Goal: Task Accomplishment & Management: Use online tool/utility

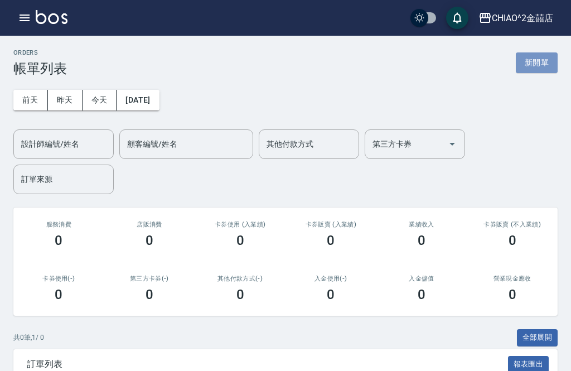
click at [544, 62] on button "新開單" at bounding box center [537, 62] width 42 height 21
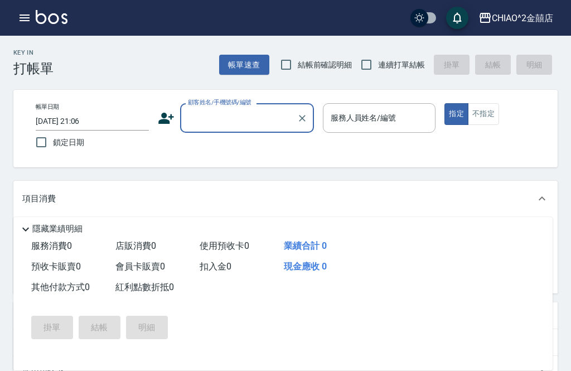
click at [267, 122] on input "顧客姓名/手機號碼/編號" at bounding box center [238, 118] width 107 height 20
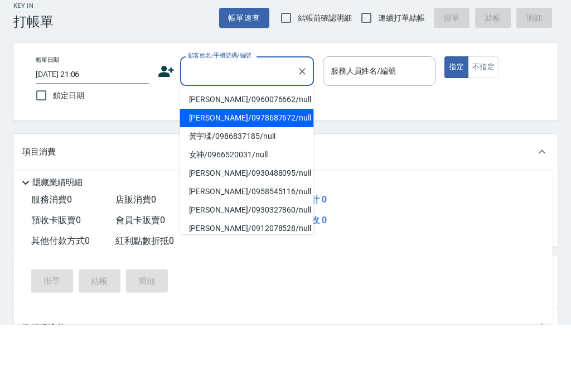
click at [257, 156] on li "[PERSON_NAME]/0978687672/null" at bounding box center [247, 165] width 134 height 18
type input "[PERSON_NAME]/0978687672/null"
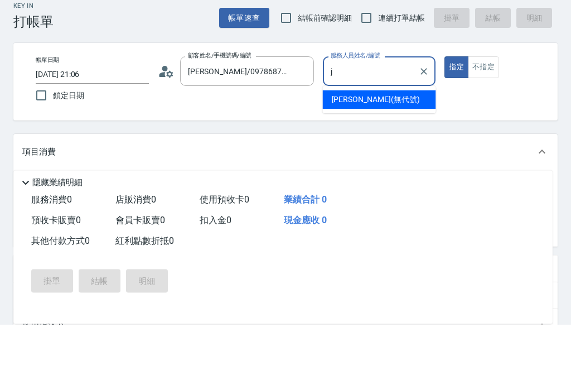
click at [404, 137] on div "[PERSON_NAME] (無代號)" at bounding box center [379, 146] width 113 height 18
type input "[PERSON_NAME](無代號)"
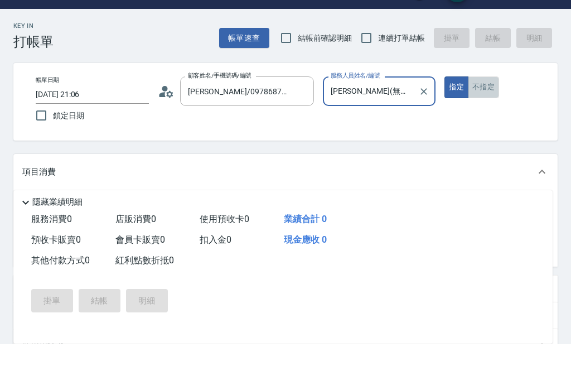
click at [486, 103] on button "不指定" at bounding box center [483, 114] width 31 height 22
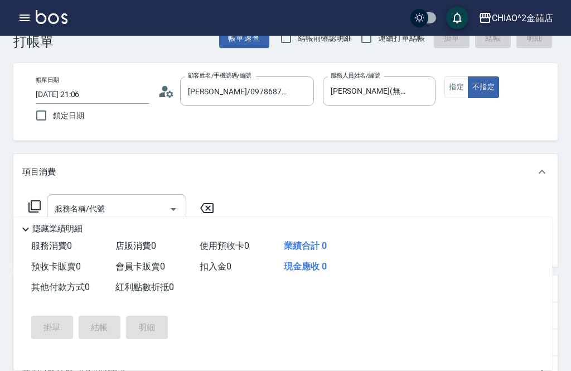
click at [146, 209] on input "服務名稱/代號" at bounding box center [108, 209] width 113 height 20
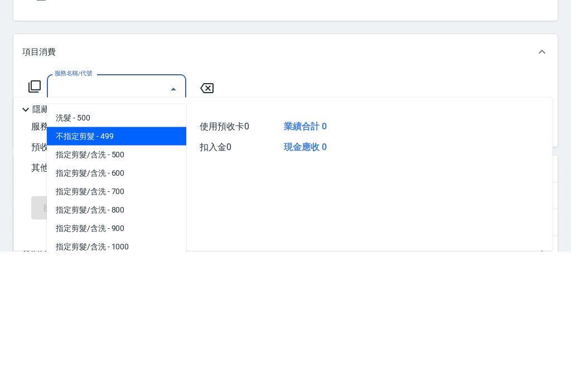
click at [149, 247] on span "不指定剪髮 - 499" at bounding box center [116, 256] width 139 height 18
type input "不指定剪髮"
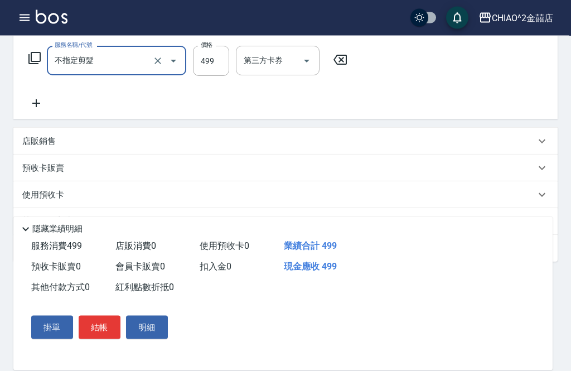
scroll to position [196, 0]
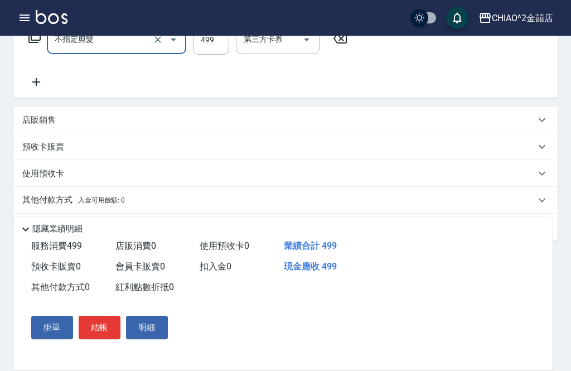
click at [356, 205] on div "其他付款方式 入金可用餘額: 0" at bounding box center [278, 200] width 513 height 12
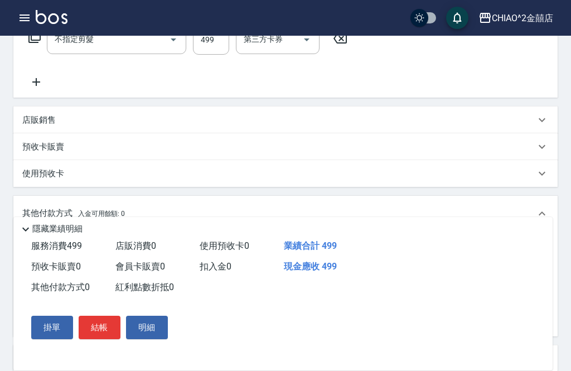
scroll to position [0, 0]
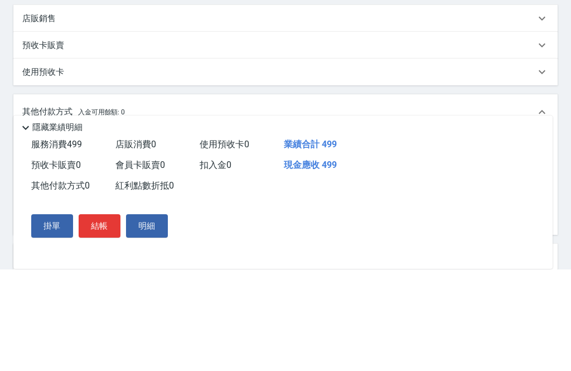
click at [133, 241] on input "其他付款方式" at bounding box center [91, 251] width 129 height 20
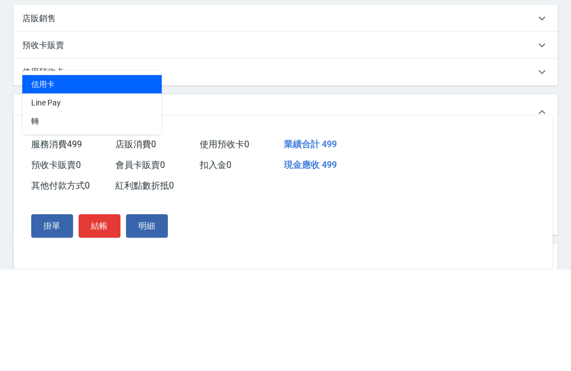
click at [127, 195] on span "Line Pay" at bounding box center [91, 204] width 139 height 18
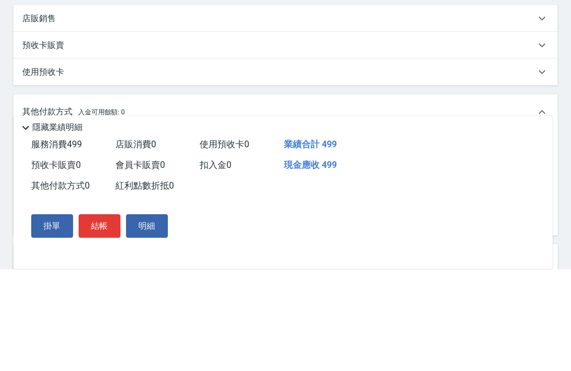
type input "Line Pay"
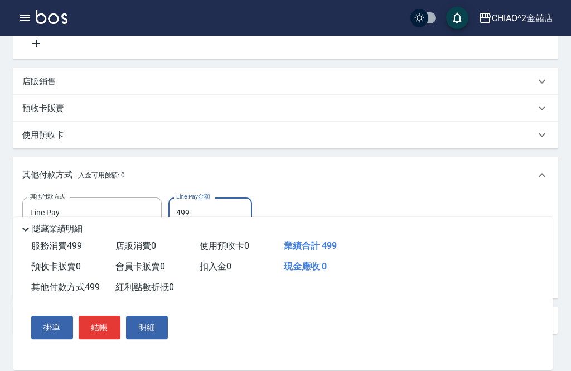
scroll to position [235, 0]
type input "499"
click at [108, 339] on button "結帳" at bounding box center [100, 327] width 42 height 23
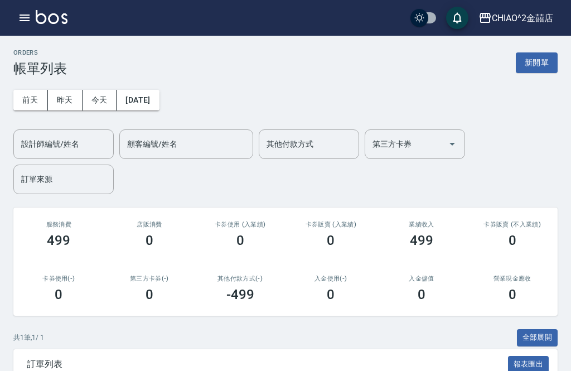
click at [536, 68] on button "新開單" at bounding box center [537, 62] width 42 height 21
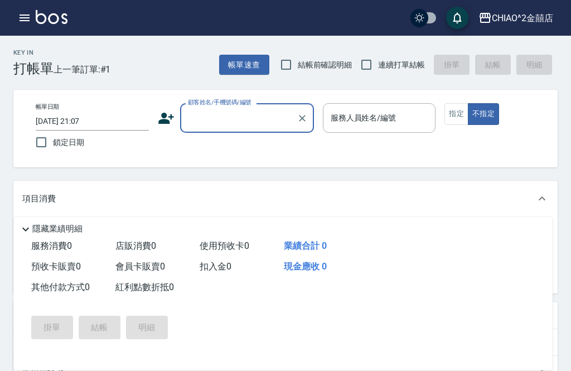
click at [238, 117] on input "顧客姓名/手機號碼/編號" at bounding box center [238, 118] width 107 height 20
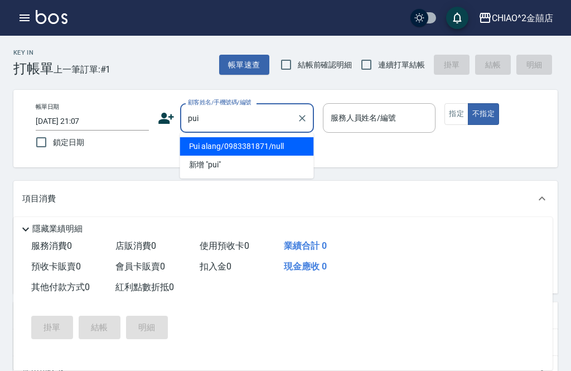
click at [259, 142] on li "Pui alang/0983381871/null" at bounding box center [247, 146] width 134 height 18
type input "Pui alang/0983381871/null"
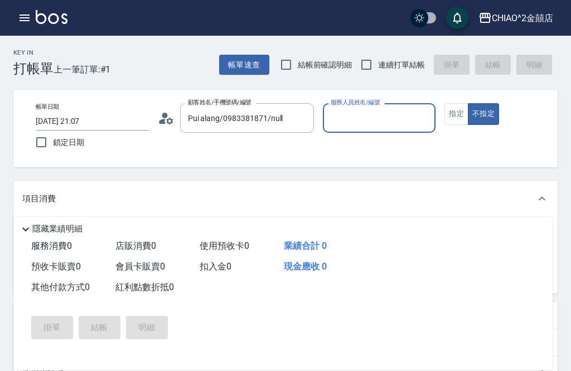
click at [394, 119] on input "服務人員姓名/編號" at bounding box center [379, 118] width 103 height 20
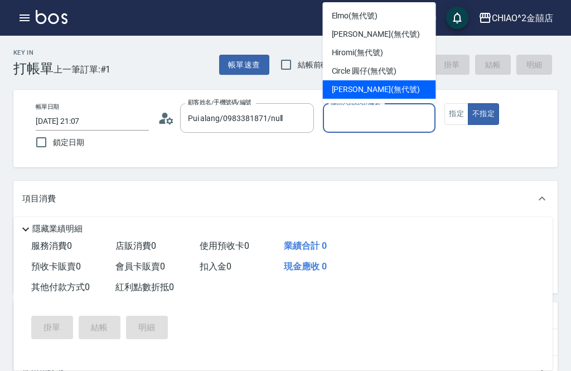
click at [422, 90] on div "[PERSON_NAME] (無代號)" at bounding box center [379, 89] width 113 height 18
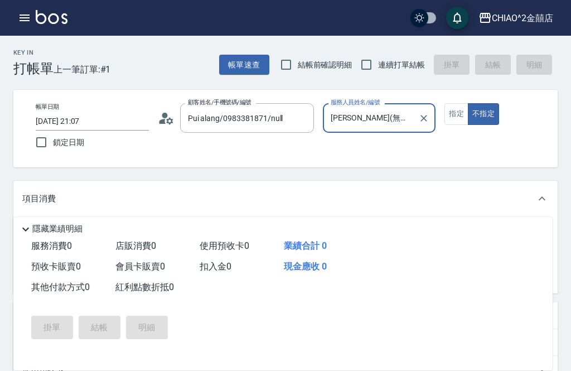
type input "[PERSON_NAME](無代號)"
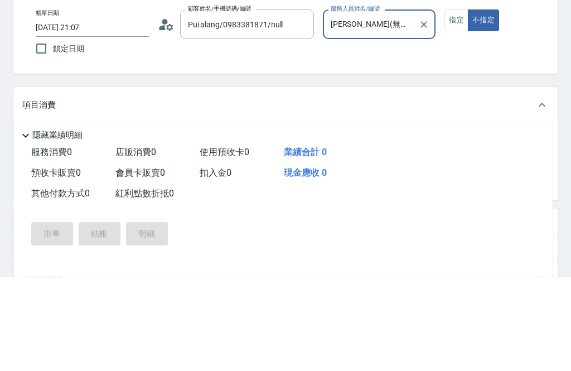
click at [149, 226] on input "服務名稱/代號" at bounding box center [108, 236] width 113 height 20
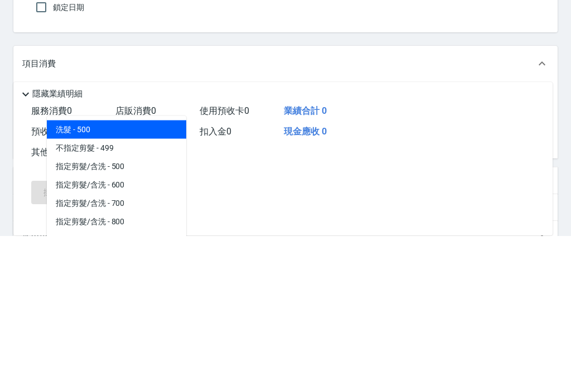
click at [149, 255] on span "洗髮 - 500" at bounding box center [116, 264] width 139 height 18
type input "洗髮"
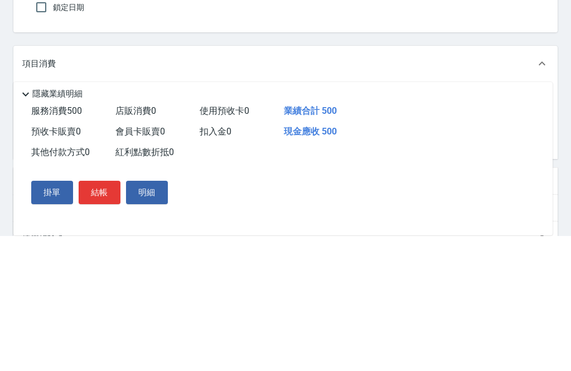
click at [210, 221] on input "500" at bounding box center [211, 236] width 36 height 30
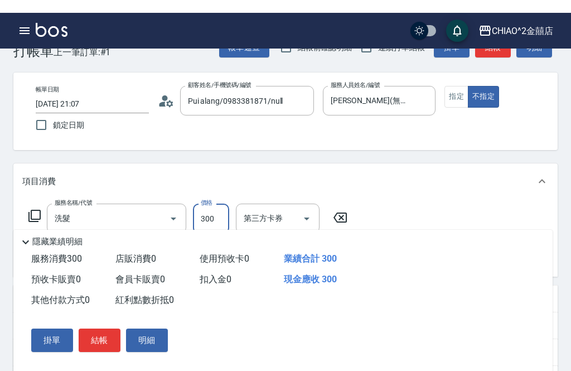
scroll to position [16, 0]
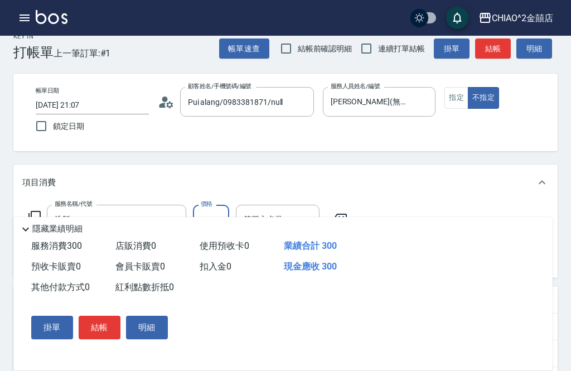
type input "300"
click at [104, 339] on button "結帳" at bounding box center [100, 327] width 42 height 23
